Goal: Task Accomplishment & Management: Manage account settings

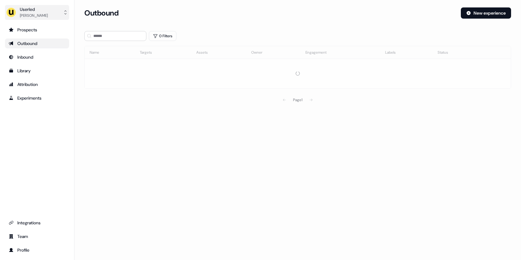
click at [37, 15] on div "Tristan Saunders" at bounding box center [34, 15] width 28 height 6
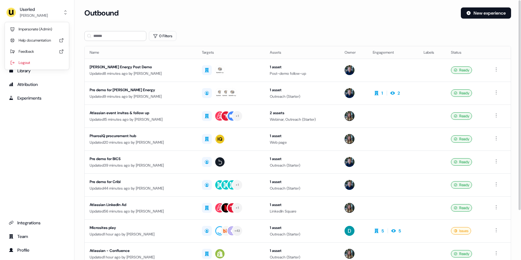
click at [104, 15] on h3 "Outbound" at bounding box center [101, 12] width 34 height 9
click at [40, 31] on div "Prospects" at bounding box center [37, 30] width 57 height 6
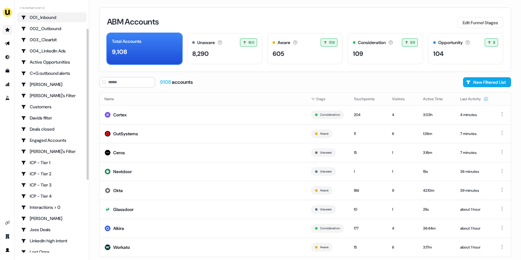
scroll to position [51, 0]
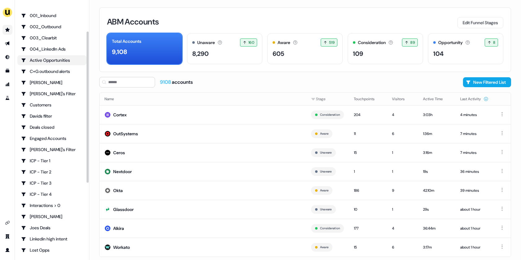
click at [51, 60] on div "Active Opportunities" at bounding box center [52, 60] width 62 height 6
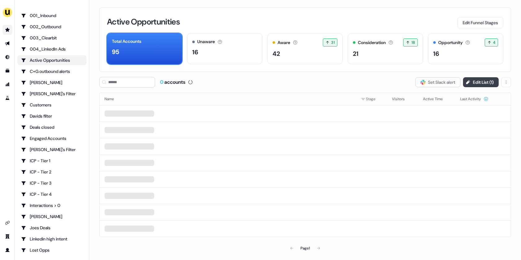
click at [479, 84] on button "Edit List ( 1 )" at bounding box center [481, 82] width 36 height 10
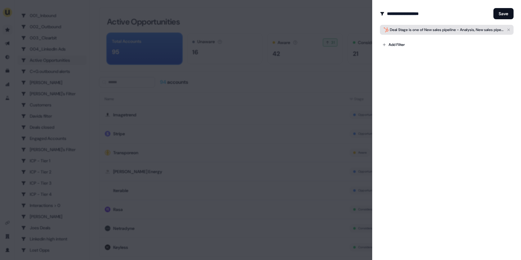
click at [419, 28] on span "Deal Stage is one of New sales pipeline - Analysis, New sales pipeline - Demo B…" at bounding box center [447, 30] width 114 height 6
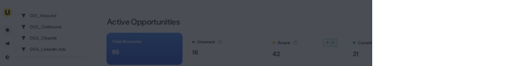
click at [349, 23] on div at bounding box center [260, 33] width 521 height 66
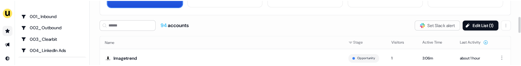
scroll to position [51, 0]
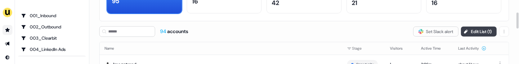
click at [469, 28] on button "Edit List ( 1 )" at bounding box center [479, 31] width 36 height 10
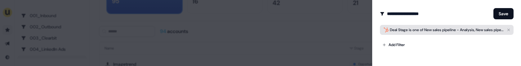
click at [413, 33] on span "Deal Stage is one of New sales pipeline - Analysis, New sales pipeline - Demo B…" at bounding box center [447, 30] width 114 height 6
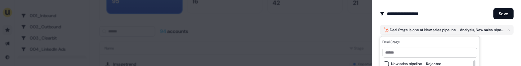
click at [491, 48] on div "Add Filter" at bounding box center [447, 43] width 134 height 12
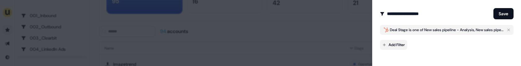
click at [396, 44] on body "For the best experience switch devices to a bigger screen. Go to Userled.io Pro…" at bounding box center [259, 33] width 519 height 66
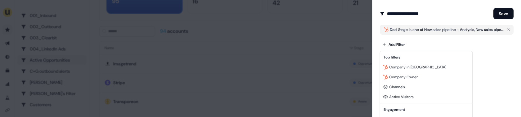
scroll to position [75, 0]
click at [484, 73] on div at bounding box center [260, 58] width 521 height 117
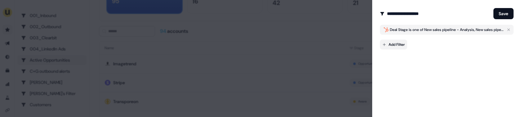
click at [393, 43] on body "For the best experience switch devices to a bigger screen. Go to Userled.io Pro…" at bounding box center [259, 58] width 519 height 117
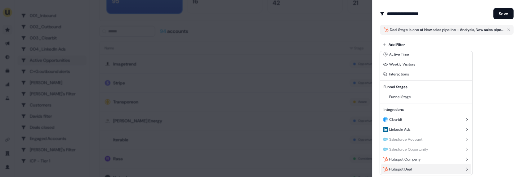
click at [416, 168] on div "Hubspot Deal" at bounding box center [426, 169] width 90 height 10
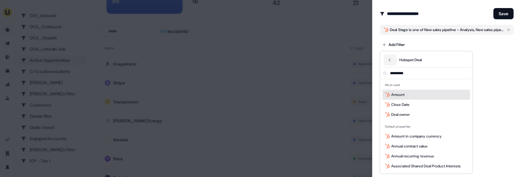
scroll to position [0, 0]
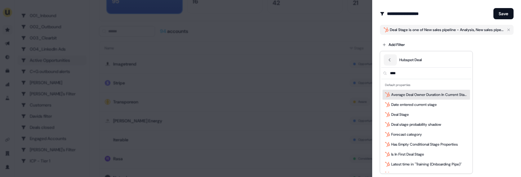
type input "*****"
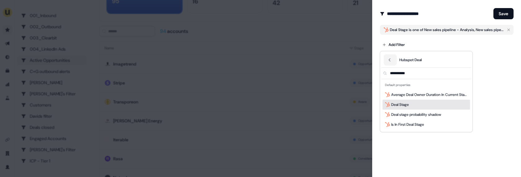
type input "**********"
click at [401, 101] on span "Deal Stage" at bounding box center [400, 104] width 18 height 6
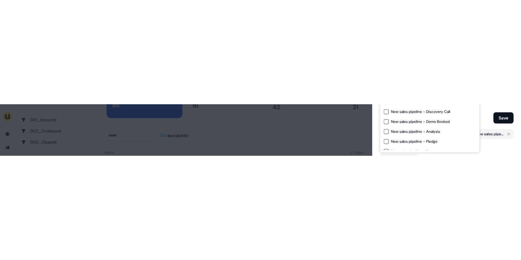
scroll to position [13, 0]
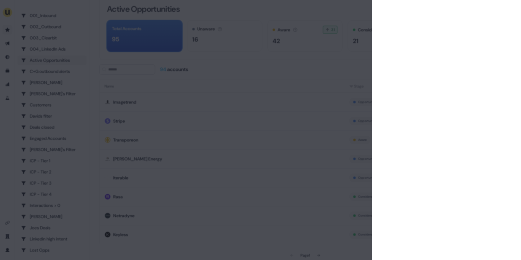
click at [361, 62] on div at bounding box center [260, 130] width 521 height 260
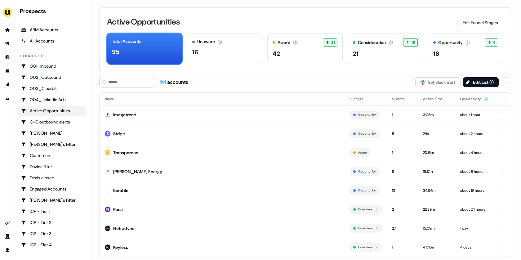
click at [473, 87] on div "94 accounts Slack Logo SVG Set Slack alert Edit List ( 1 ) Name Stage Visitors …" at bounding box center [305, 175] width 412 height 197
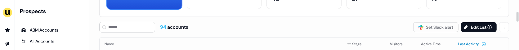
scroll to position [48, 0]
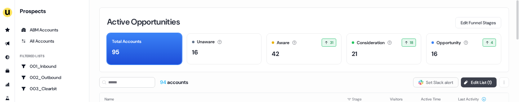
click at [475, 49] on button "Edit List ( 1 )" at bounding box center [479, 82] width 36 height 10
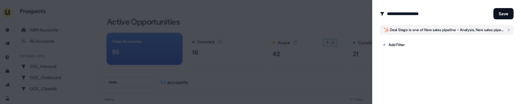
click at [395, 49] on div "**********" at bounding box center [446, 52] width 149 height 104
click at [308, 49] on div at bounding box center [260, 52] width 521 height 104
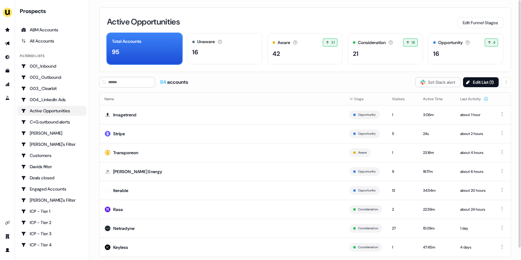
click at [310, 13] on div "Active Opportunities Edit Funnel Stages Total Accounts 95 Unaware The default s…" at bounding box center [305, 39] width 412 height 64
